Goal: Check status: Check status

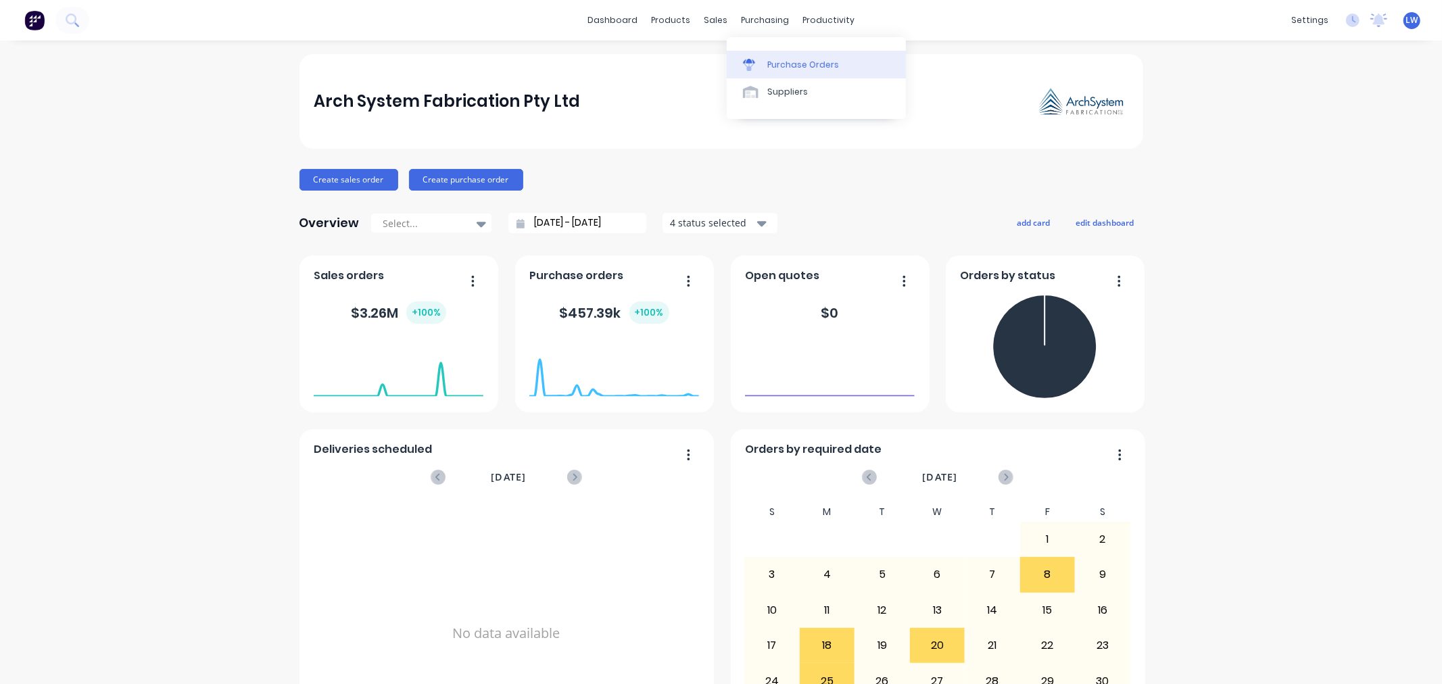
click at [775, 68] on div "Purchase Orders" at bounding box center [803, 65] width 72 height 12
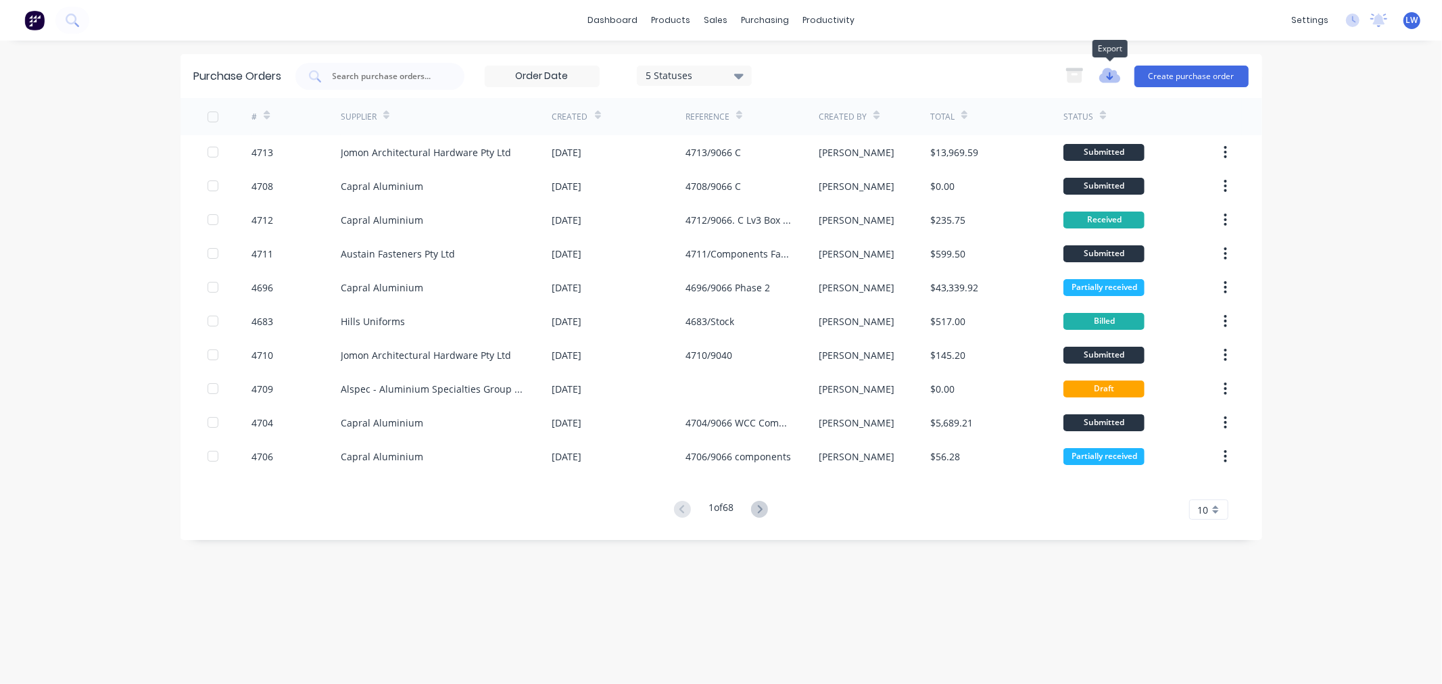
click at [1109, 75] on icon "button" at bounding box center [1109, 75] width 21 height 15
click at [575, 79] on input at bounding box center [542, 76] width 114 height 20
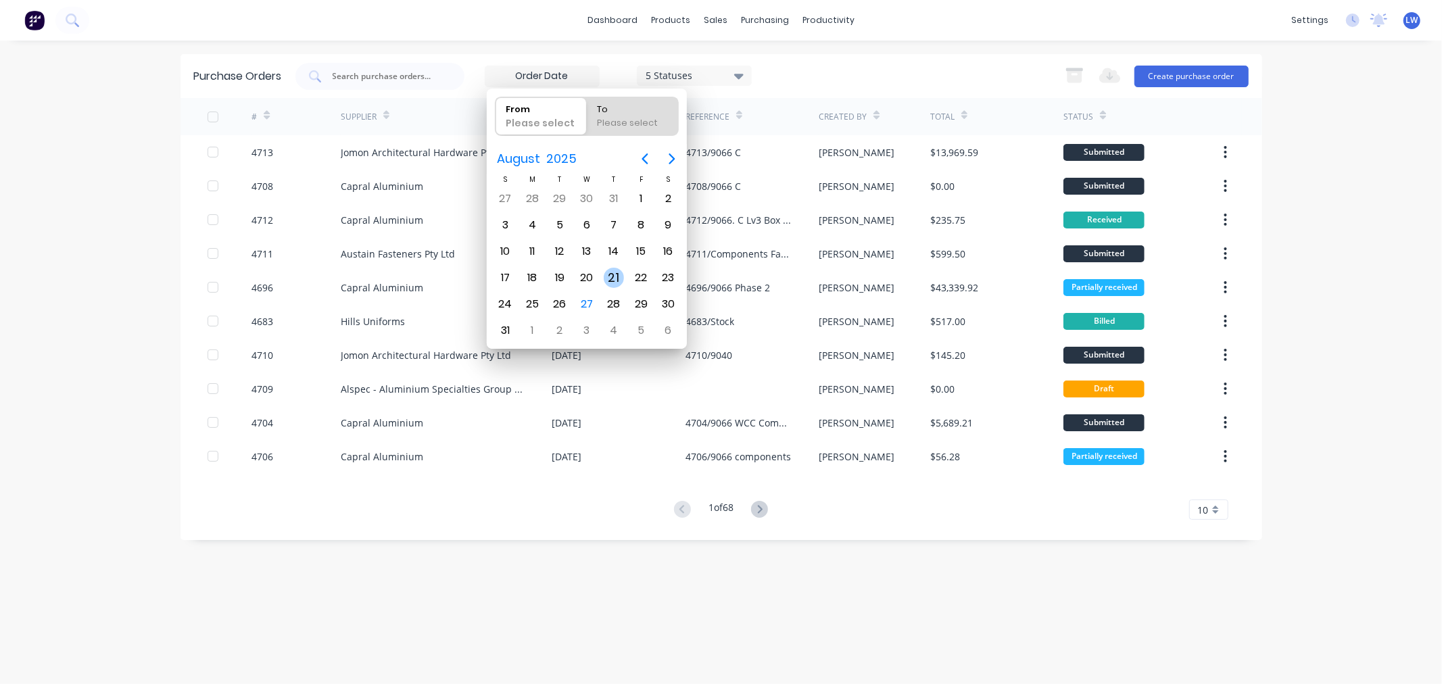
click at [612, 281] on div "21" at bounding box center [614, 278] width 20 height 20
type input "[DATE]"
radio input "false"
radio input "true"
click at [637, 274] on div "22" at bounding box center [641, 278] width 20 height 20
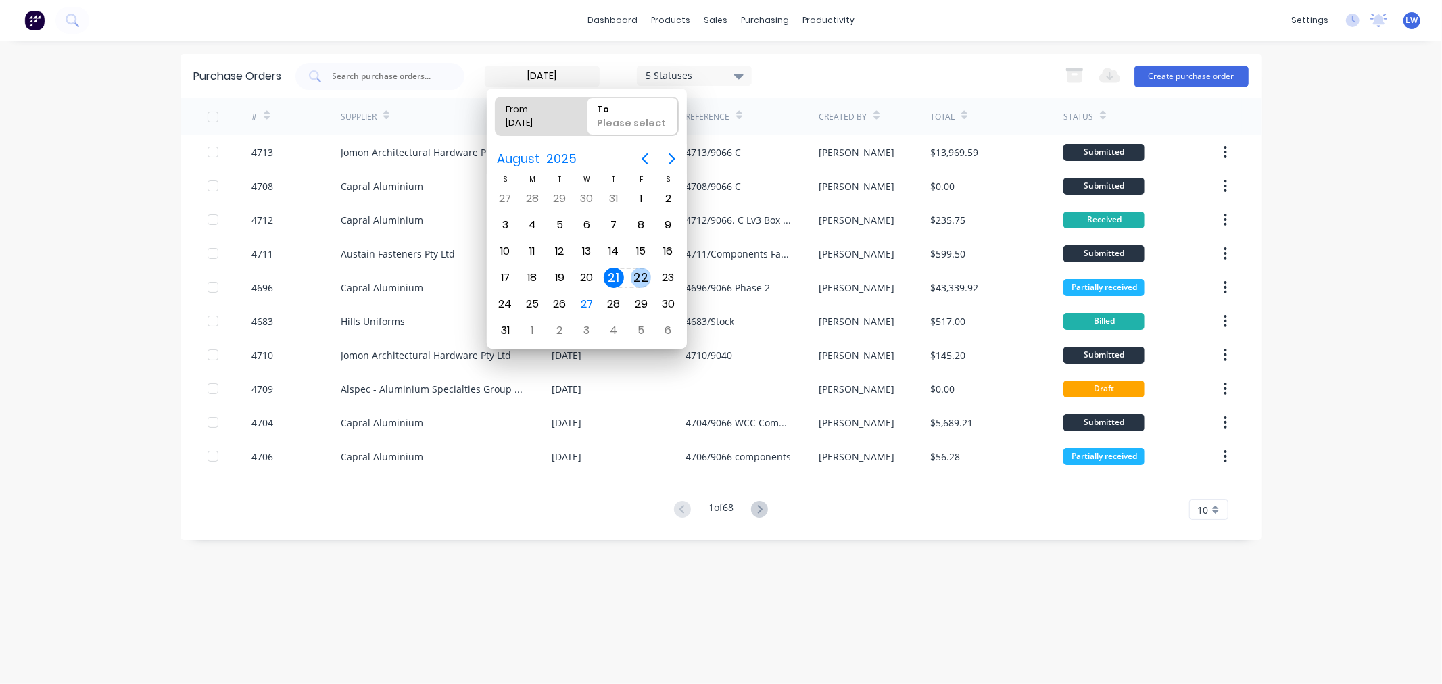
type input "[DATE] - [DATE]"
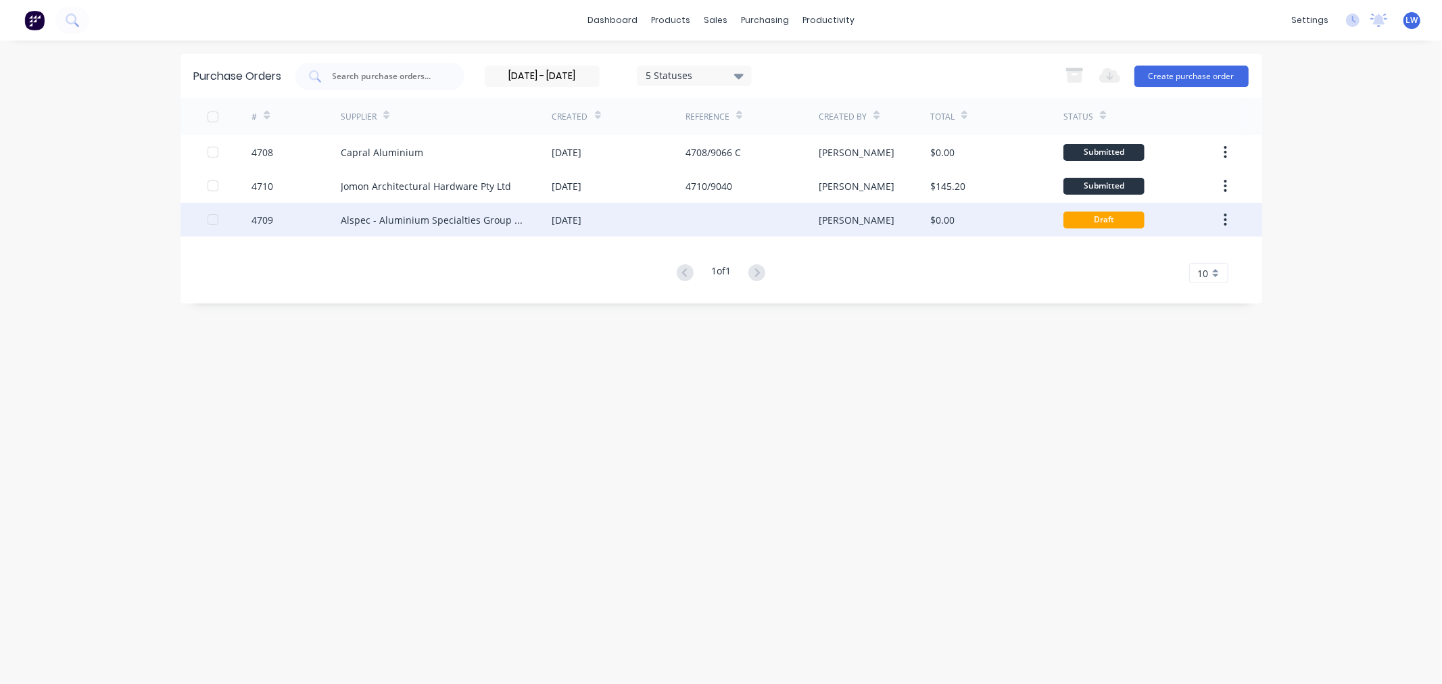
click at [388, 219] on div "Alspec - Aluminium Specialties Group Pty Ltd" at bounding box center [433, 220] width 185 height 14
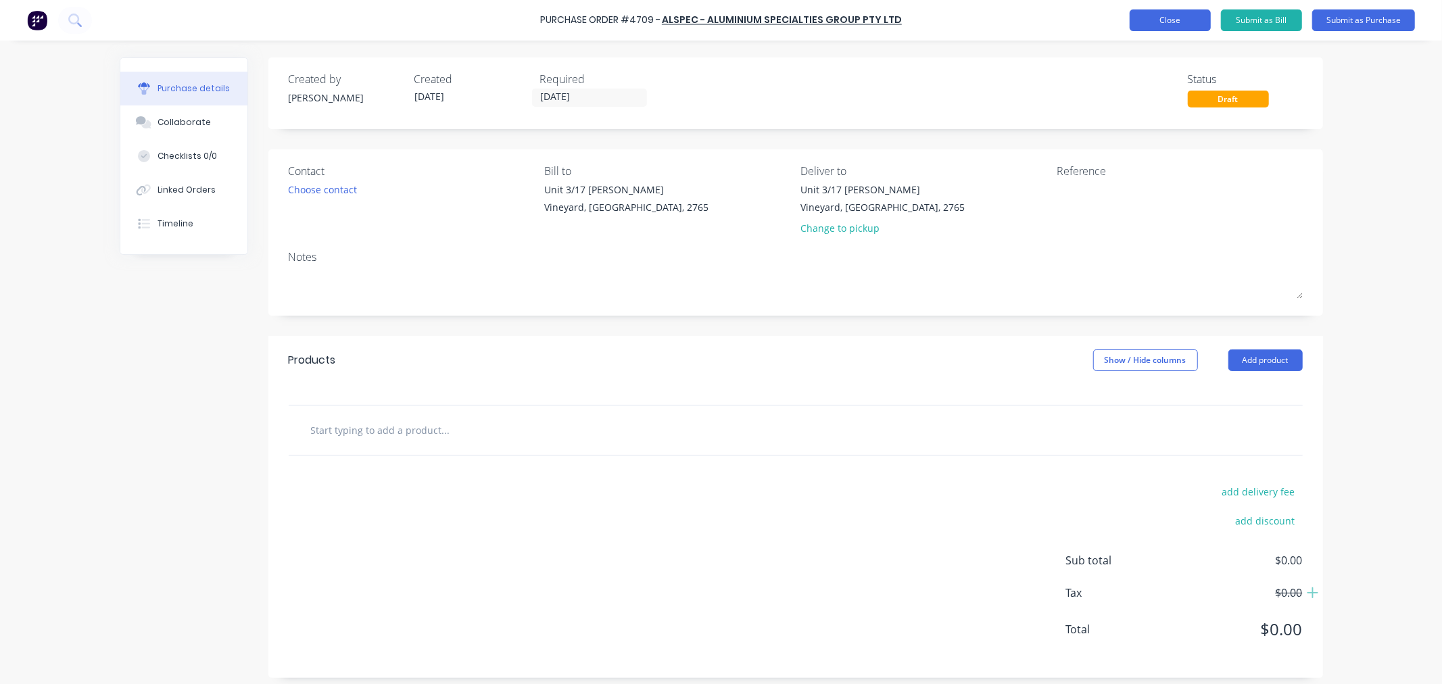
click at [1165, 16] on button "Close" at bounding box center [1169, 20] width 81 height 22
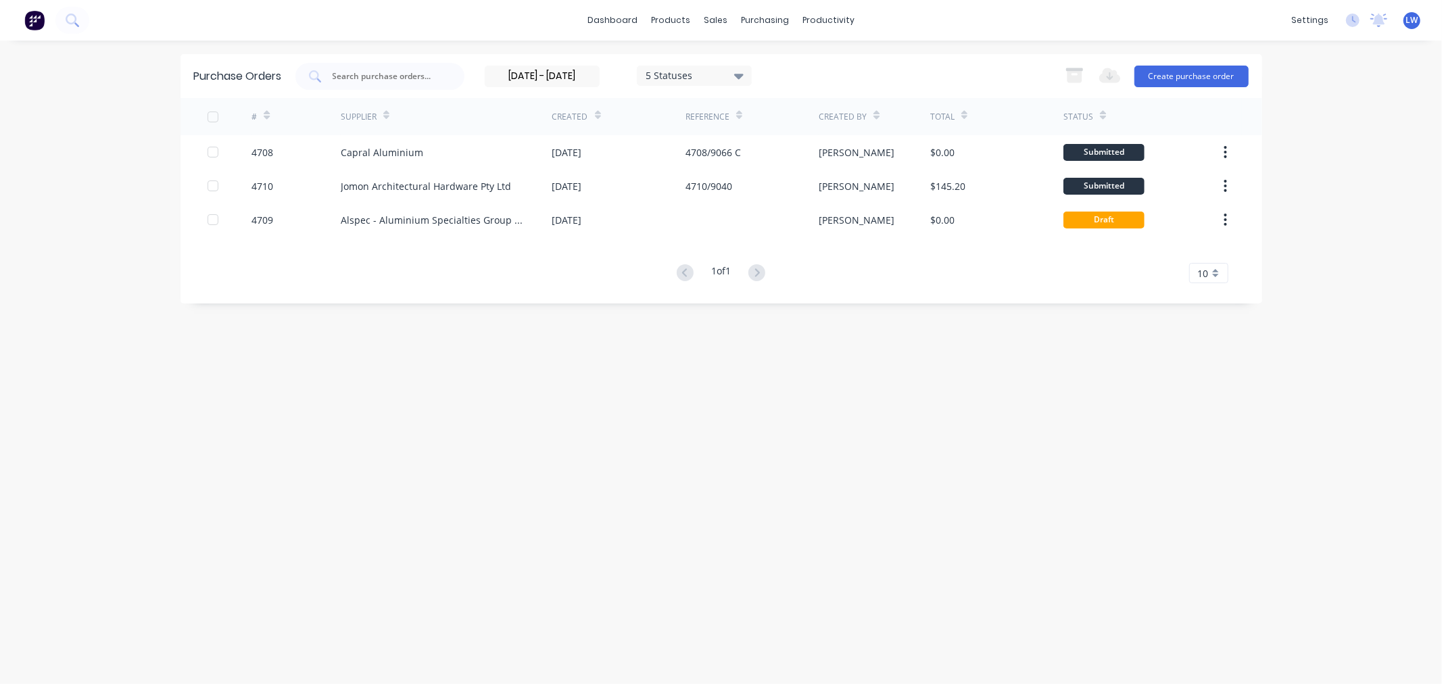
drag, startPoint x: 593, startPoint y: 76, endPoint x: 487, endPoint y: 72, distance: 105.5
click at [487, 72] on input "[DATE] - [DATE]" at bounding box center [542, 76] width 114 height 20
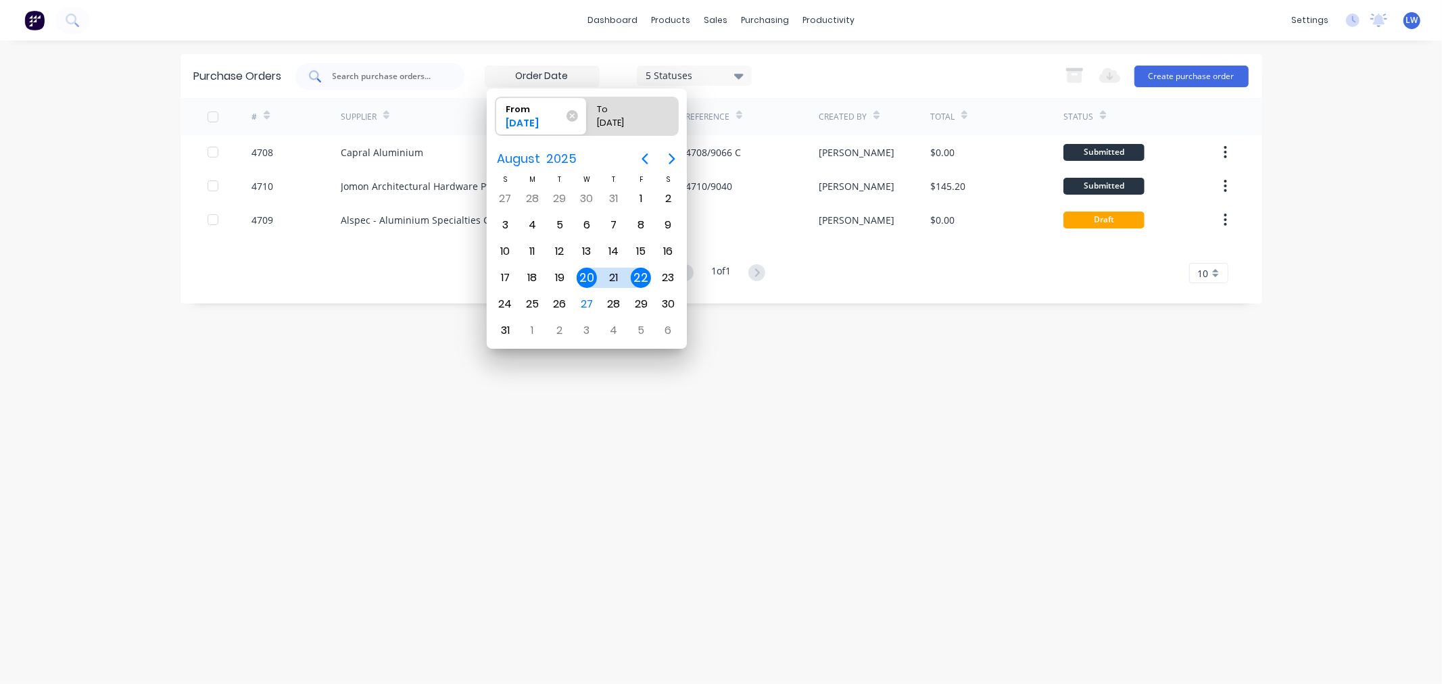
click at [410, 78] on input "text" at bounding box center [387, 77] width 112 height 14
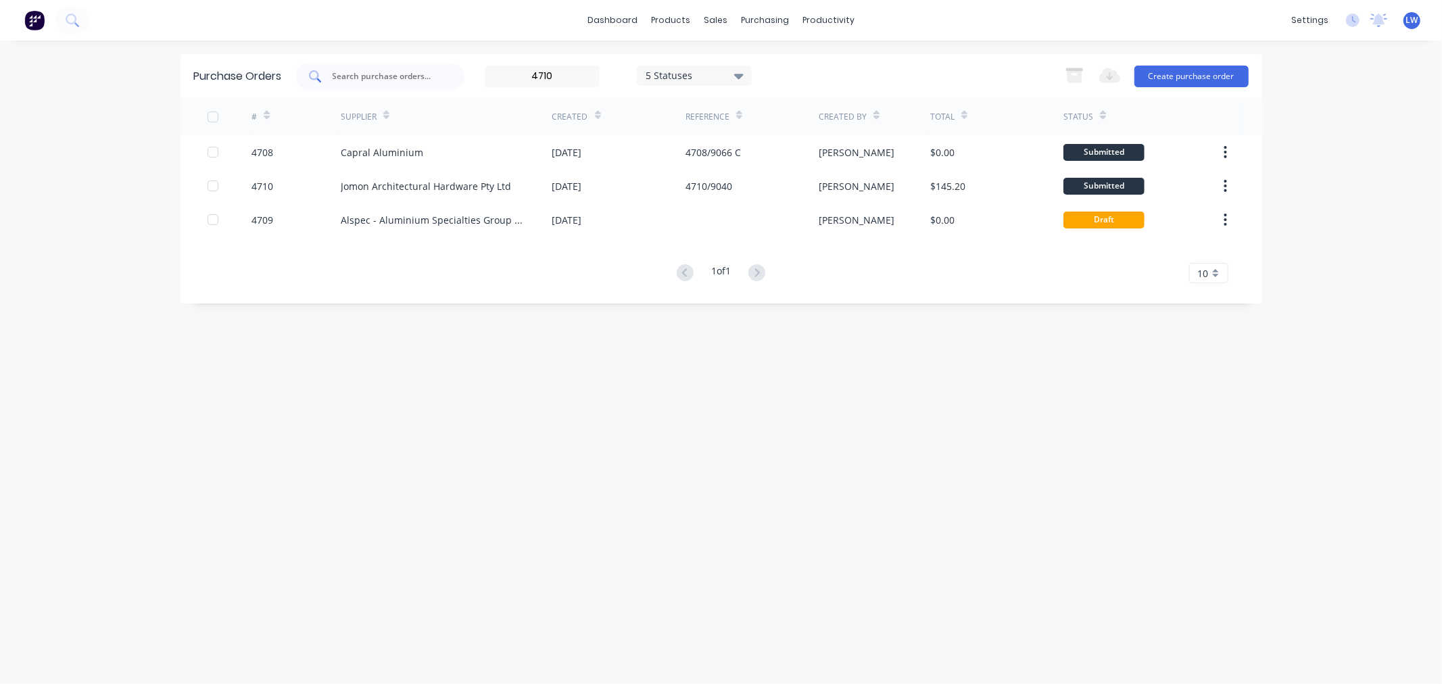
type input "[DATE]"
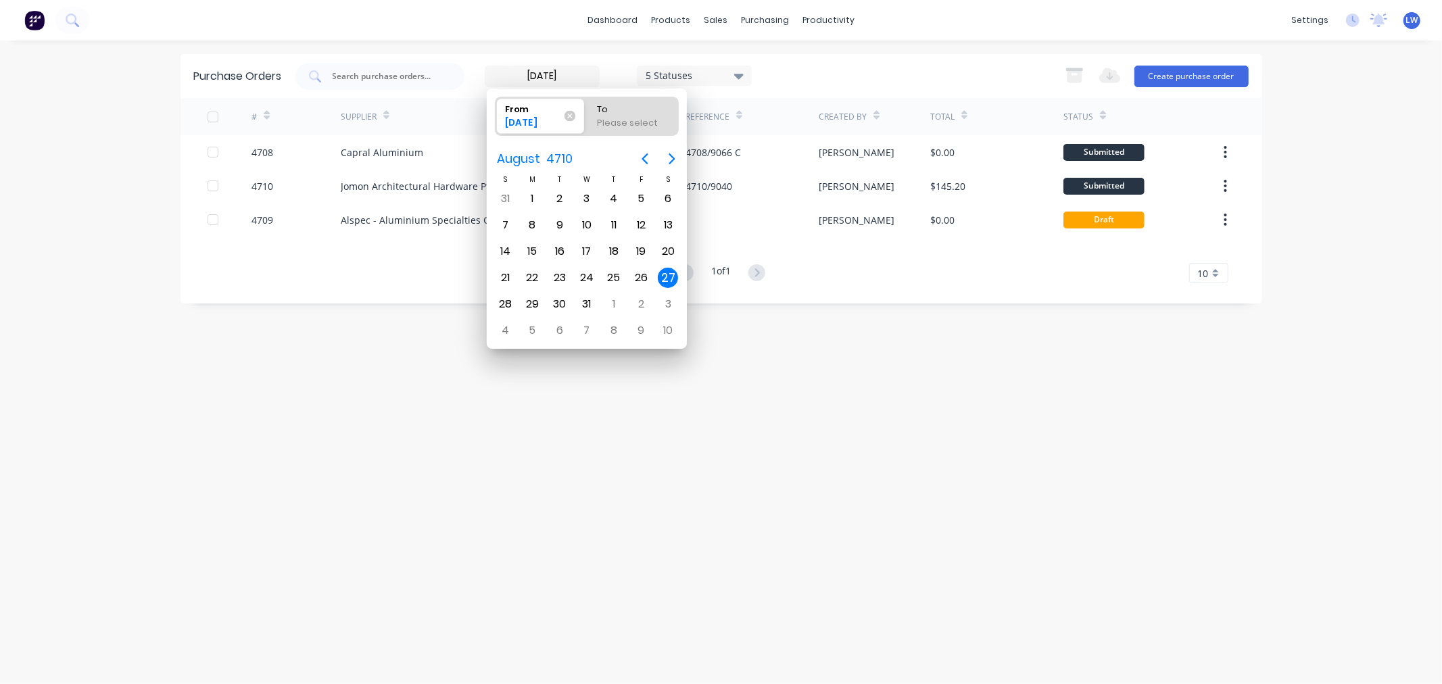
drag, startPoint x: 521, startPoint y: 113, endPoint x: 466, endPoint y: 116, distance: 54.9
click at [466, 116] on body "dashboard products sales purchasing productivity dashboard products Product Cat…" at bounding box center [721, 342] width 1442 height 684
click at [571, 115] on icon at bounding box center [569, 116] width 11 height 11
click at [496, 115] on input "From [DATE]" at bounding box center [495, 116] width 1 height 38
click at [427, 70] on input "text" at bounding box center [387, 77] width 112 height 14
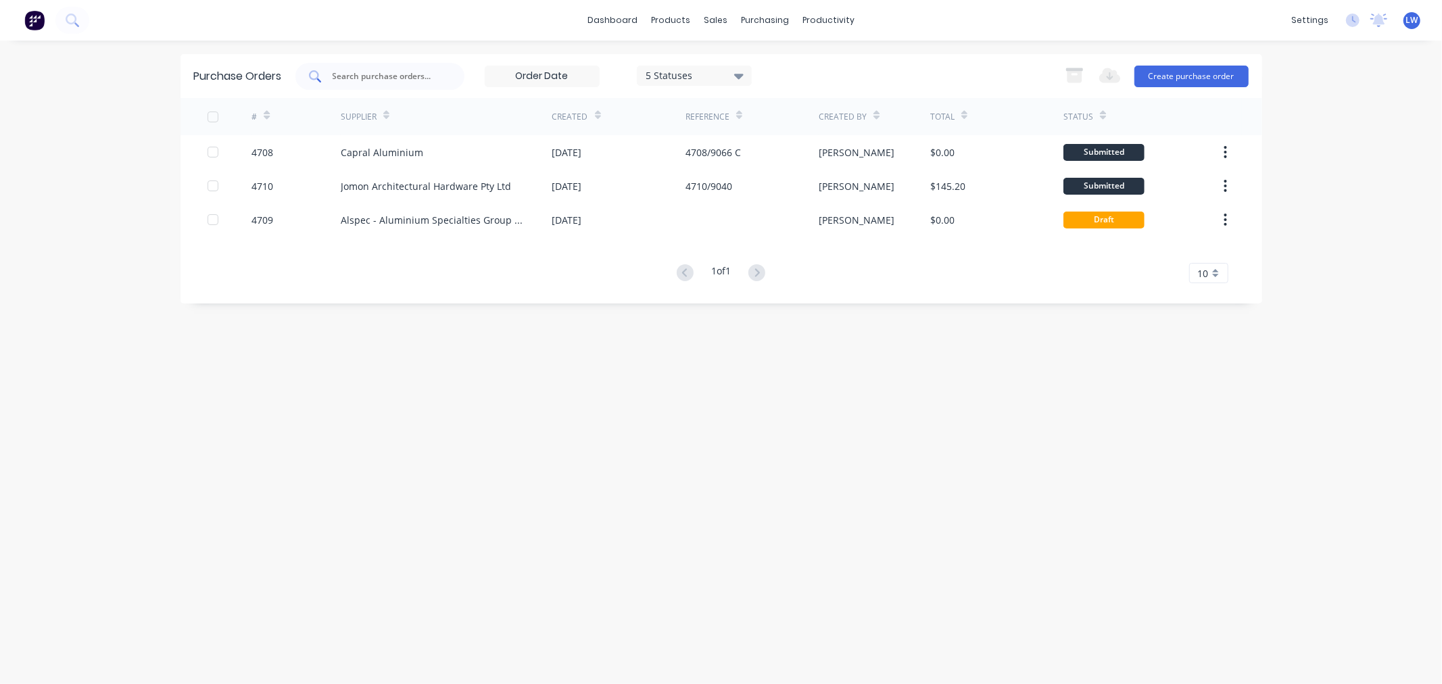
click at [428, 70] on input "text" at bounding box center [387, 77] width 112 height 14
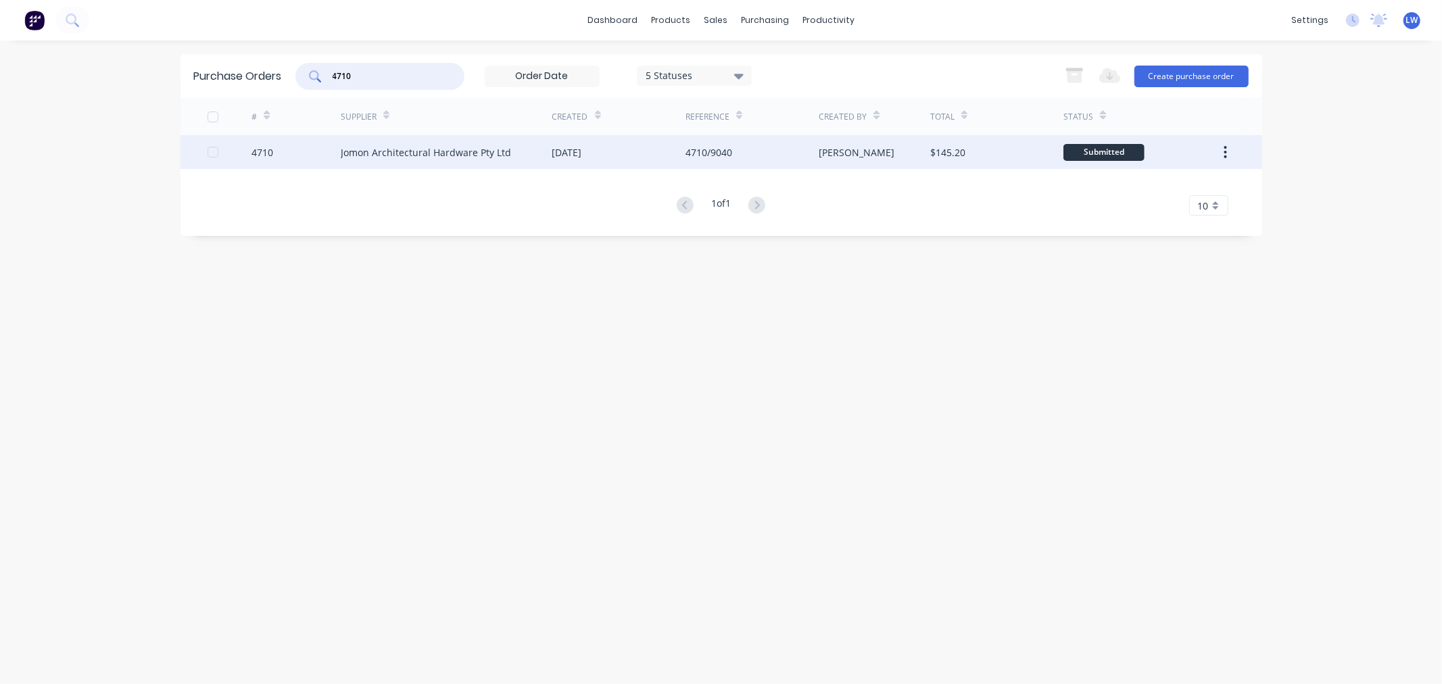
type input "4710"
click at [443, 162] on div "Jomon Architectural Hardware Pty Ltd" at bounding box center [447, 152] width 212 height 34
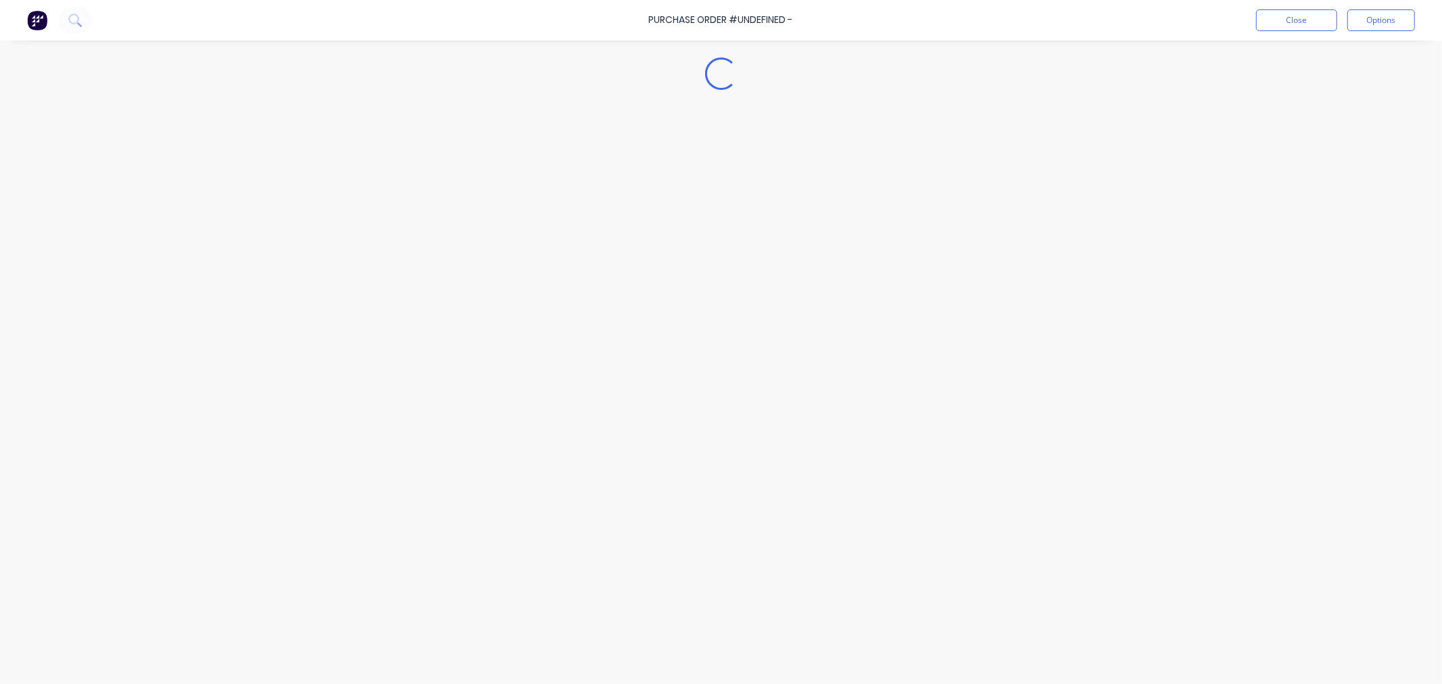
type textarea "x"
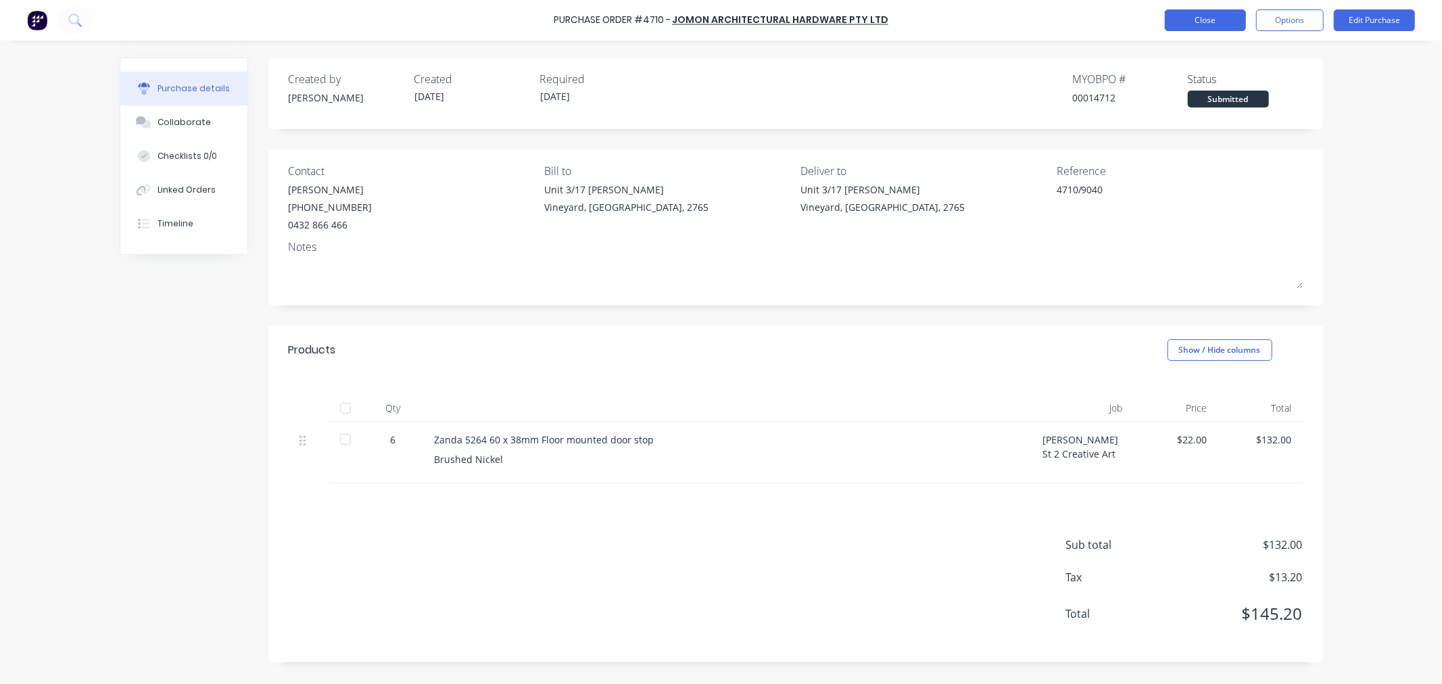
click at [1192, 26] on button "Close" at bounding box center [1205, 20] width 81 height 22
